Goal: Information Seeking & Learning: Learn about a topic

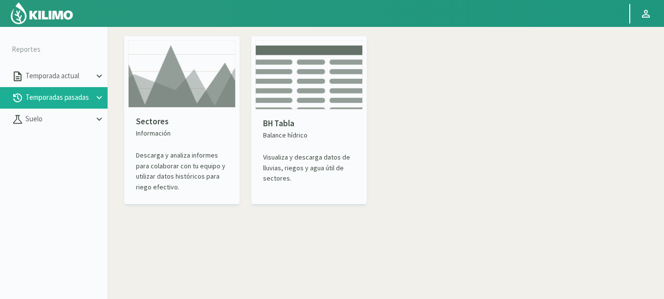
click at [169, 115] on div "Sectores Información Descarga y analiza informes para colaborar con tu equipo y…" at bounding box center [182, 154] width 108 height 92
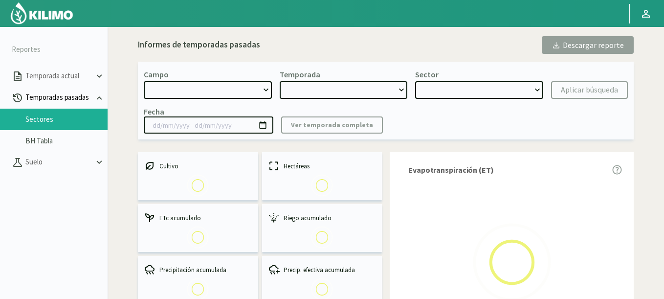
click at [64, 99] on p "Temporadas pasadas" at bounding box center [58, 97] width 70 height 11
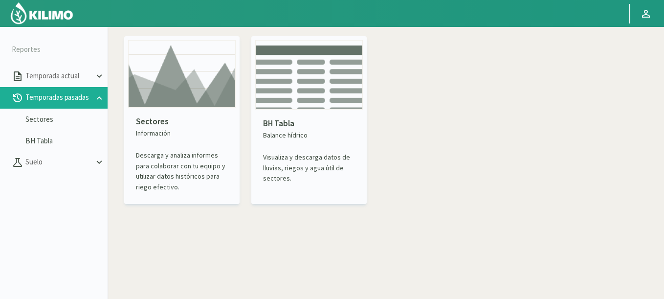
click at [162, 104] on img at bounding box center [182, 74] width 108 height 68
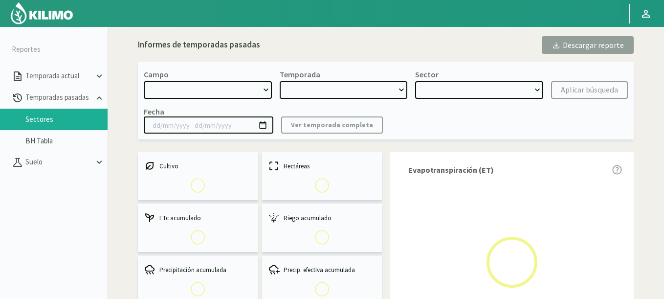
type input "[DATE] - [DATE]"
select select "0: Object"
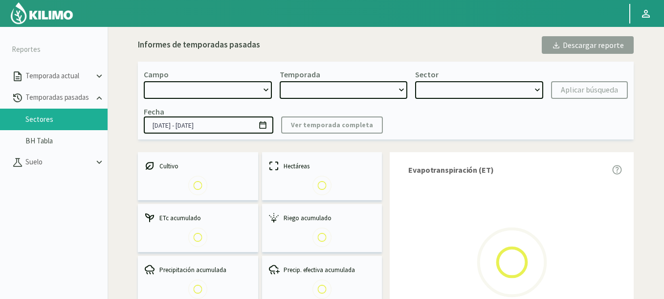
select select "0: 2023"
select select "0: Object"
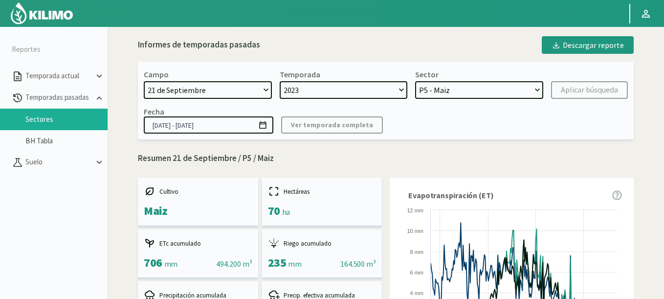
select select "353: Object"
click at [144, 81] on select "21 de Septiembre 8 Fuegos Acograpes - Ag. [PERSON_NAME] - Ag. [GEOGRAPHIC_DATA]…" at bounding box center [208, 90] width 128 height 18
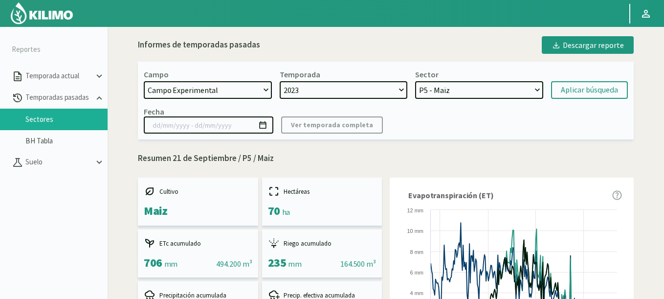
select select
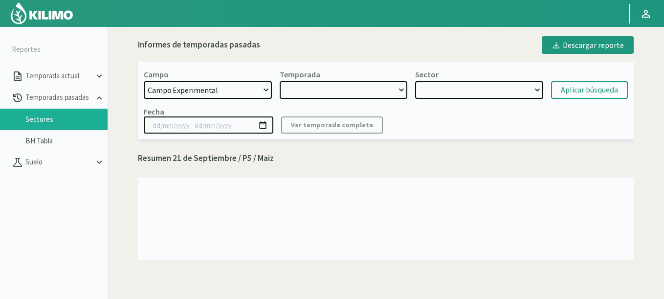
select select "2: 2024"
select select "7: Object"
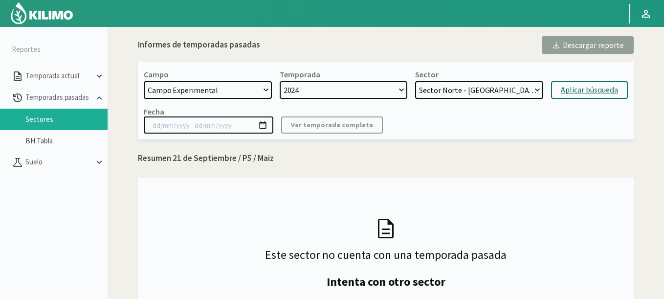
click at [609, 88] on div "Aplicar búsqueda" at bounding box center [589, 90] width 57 height 12
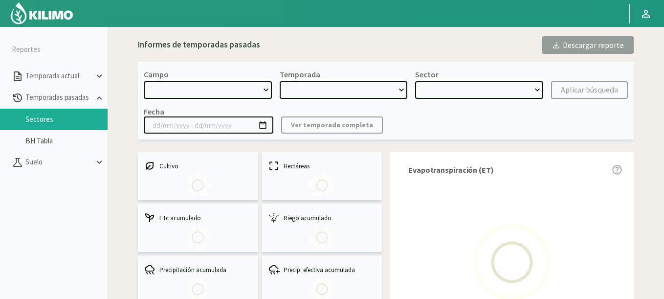
select select "353: Object"
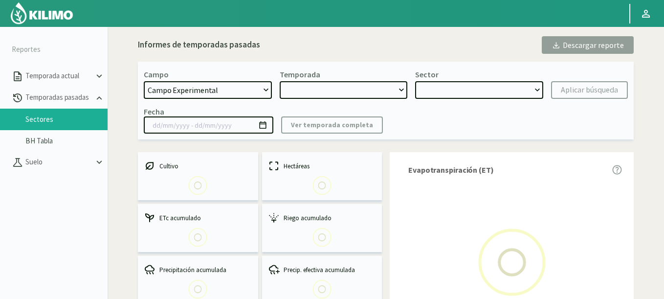
type input "[DATE] - [DATE]"
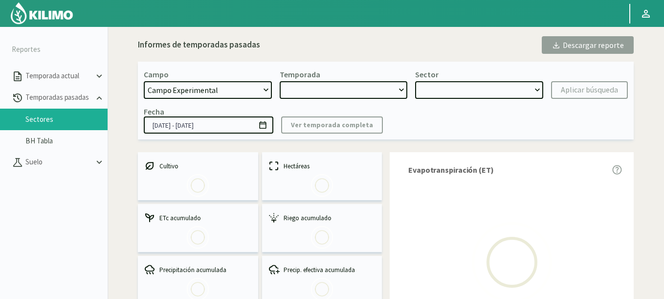
select select "0: 2024"
select select "0: Object"
